Goal: Task Accomplishment & Management: Use online tool/utility

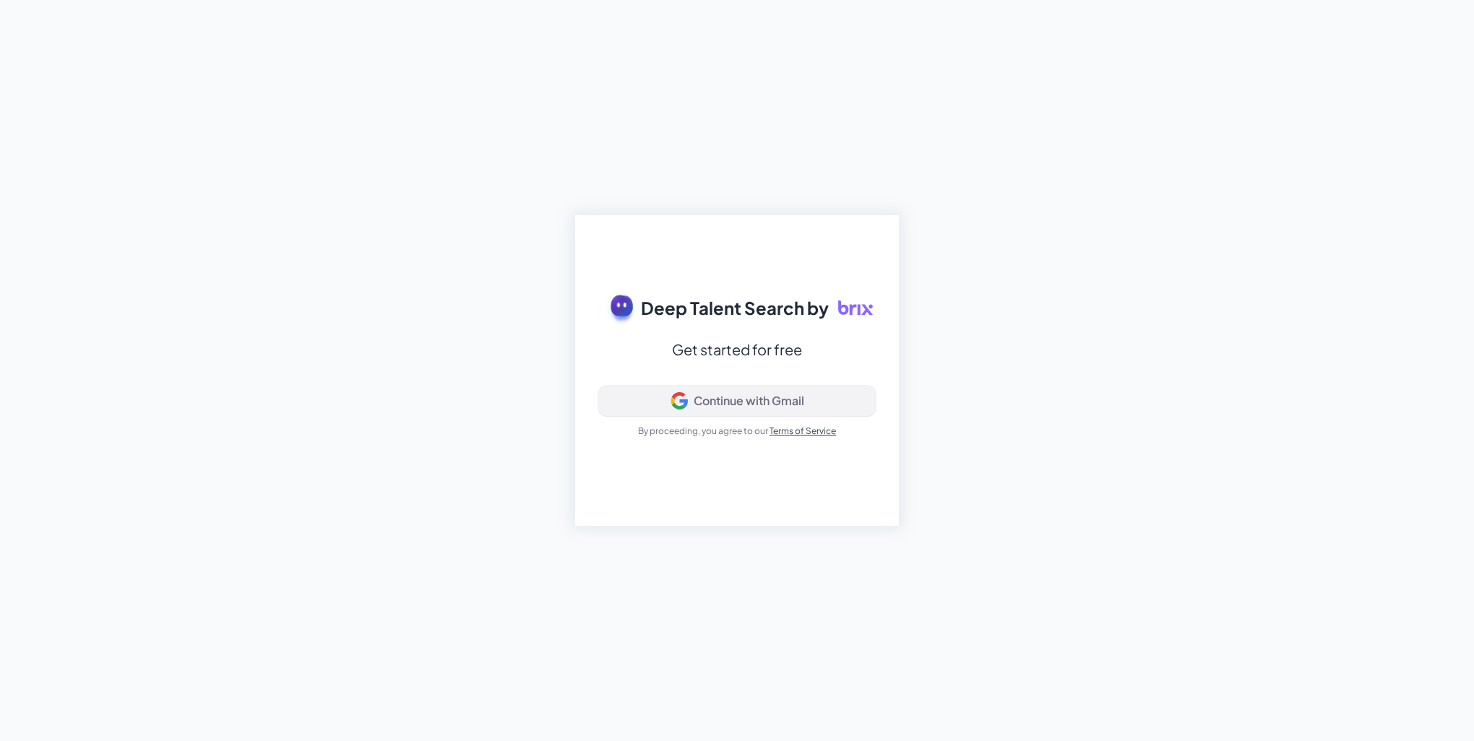
click at [784, 399] on div "Continue with Gmail" at bounding box center [748, 401] width 111 height 14
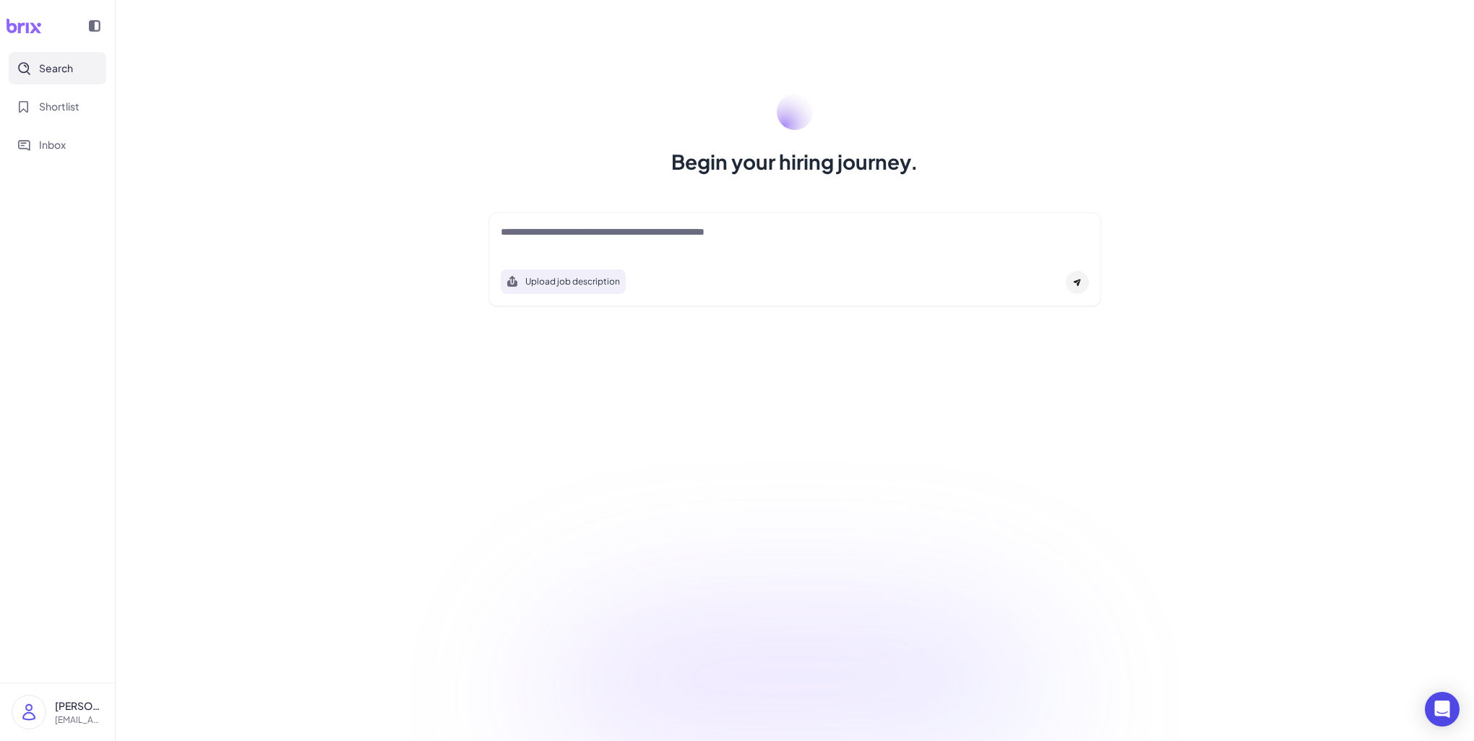
click at [550, 233] on textarea at bounding box center [795, 233] width 588 height 17
drag, startPoint x: 775, startPoint y: 233, endPoint x: 605, endPoint y: 225, distance: 170.6
click at [605, 225] on textarea at bounding box center [795, 233] width 588 height 17
click at [855, 459] on div "Begin your hiring journey. Upload job description Job Titles Location Years of …" at bounding box center [795, 370] width 1358 height 741
click at [75, 107] on span "Shortlist" at bounding box center [59, 106] width 40 height 15
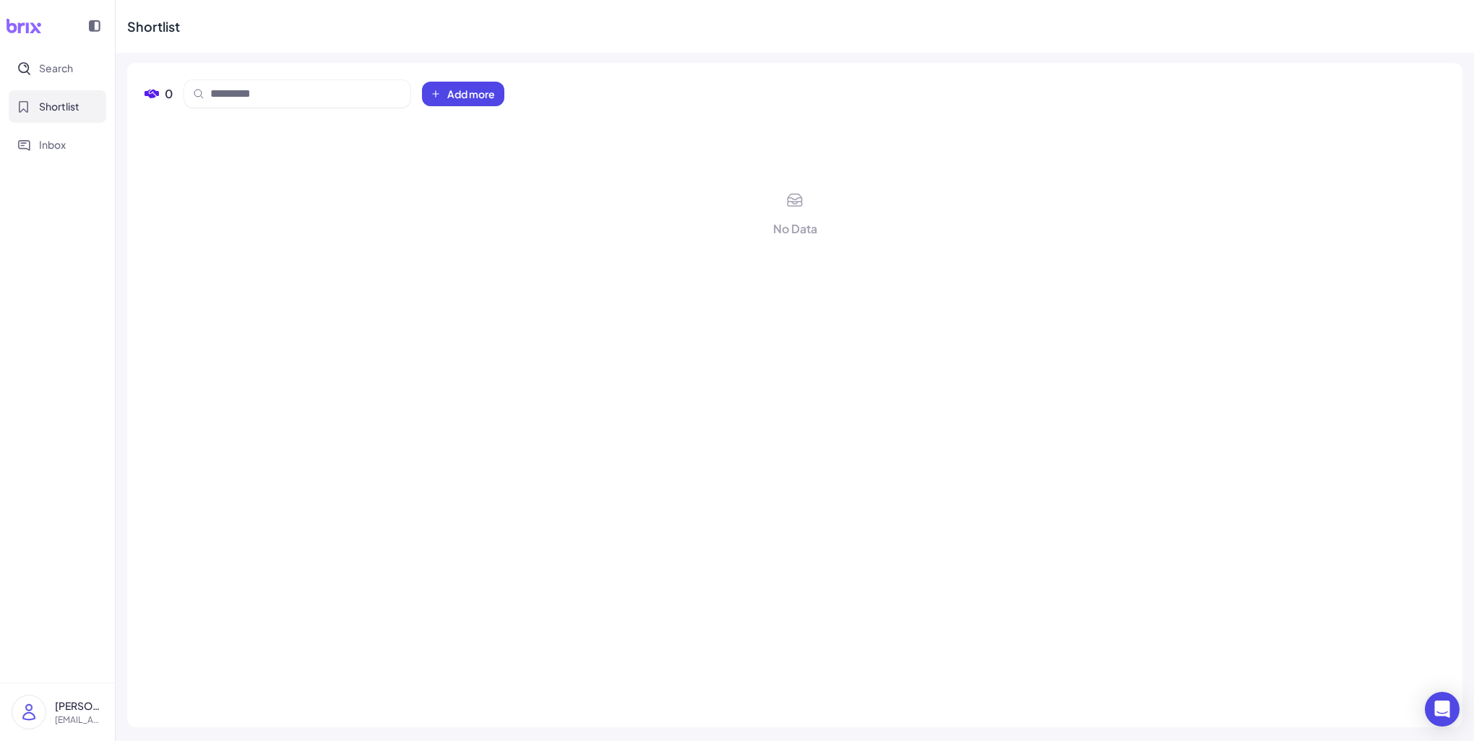
click at [22, 24] on icon at bounding box center [24, 26] width 35 height 14
click at [21, 30] on icon at bounding box center [24, 26] width 36 height 14
drag, startPoint x: 21, startPoint y: 30, endPoint x: 46, endPoint y: 145, distance: 117.6
click at [46, 145] on span "Inbox" at bounding box center [52, 144] width 27 height 15
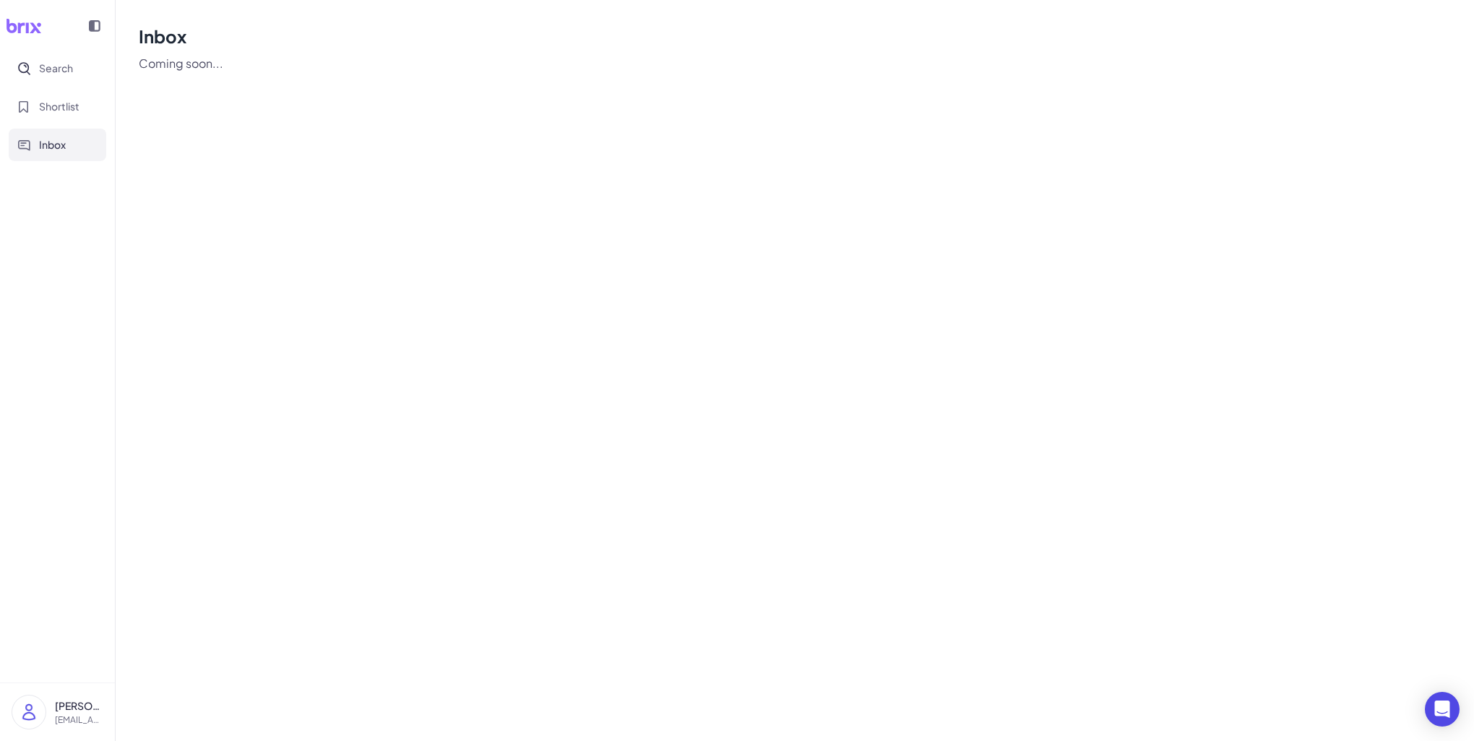
click at [17, 27] on icon at bounding box center [24, 26] width 35 height 14
